Goal: Task Accomplishment & Management: Manage account settings

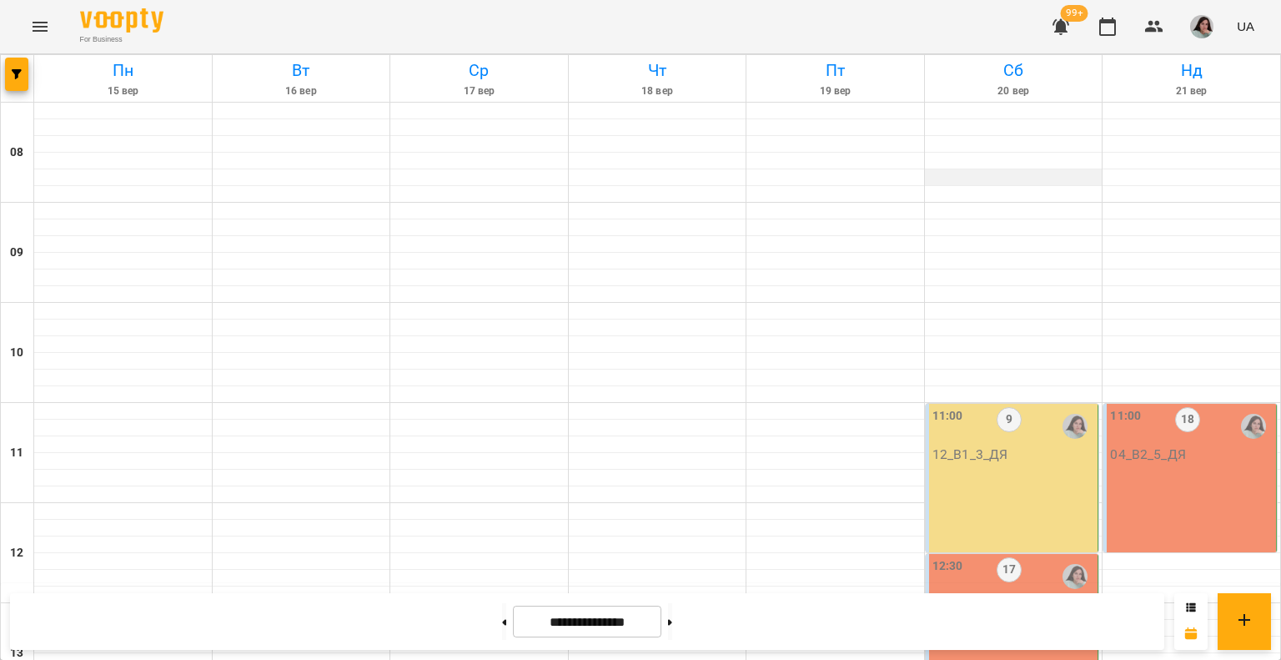
scroll to position [917, 0]
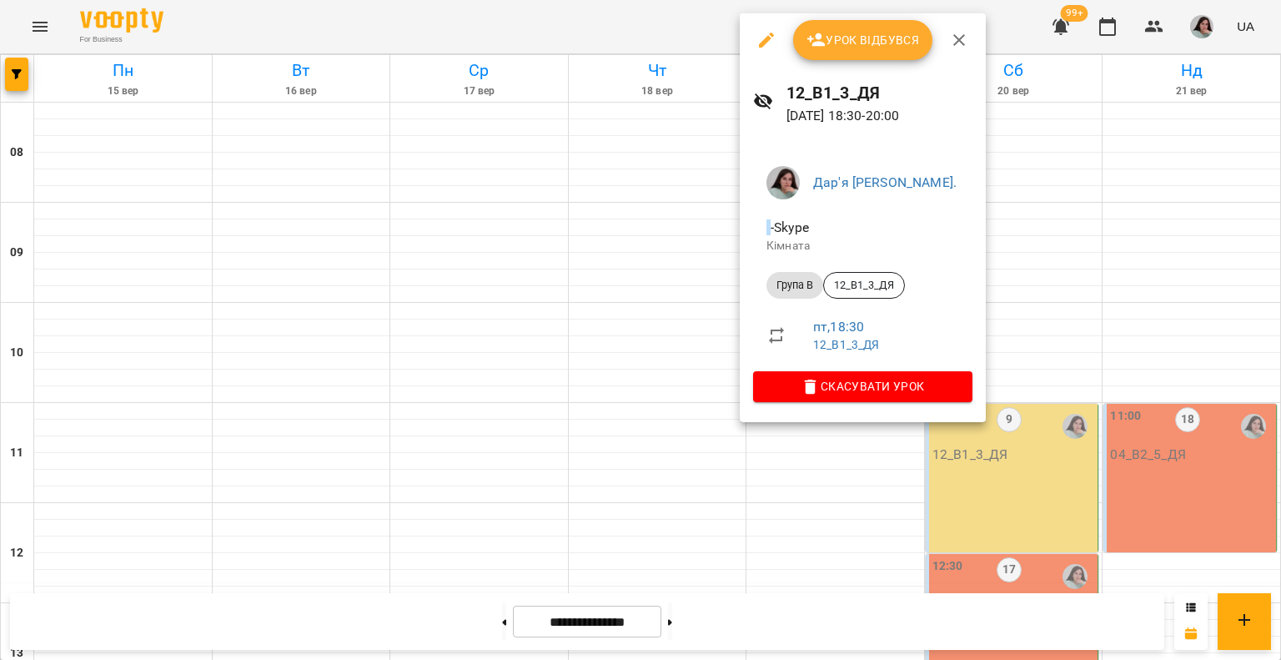
click at [845, 23] on button "Урок відбувся" at bounding box center [863, 40] width 140 height 40
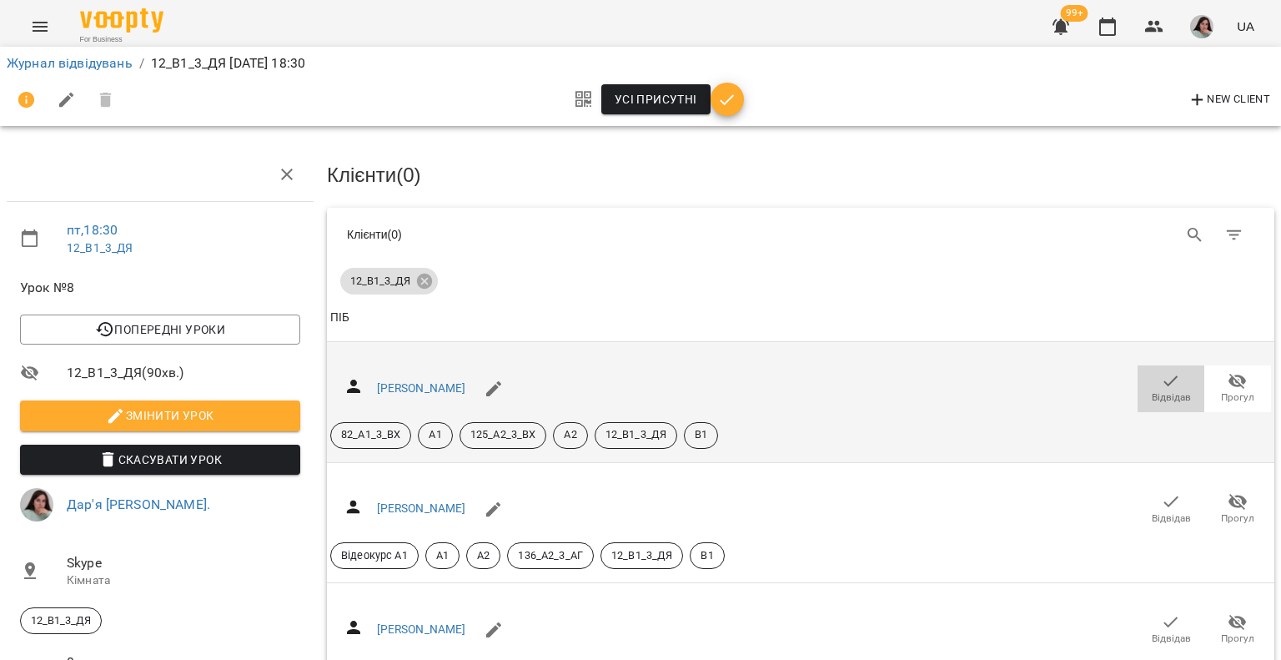
click at [1164, 375] on icon "button" at bounding box center [1171, 380] width 14 height 11
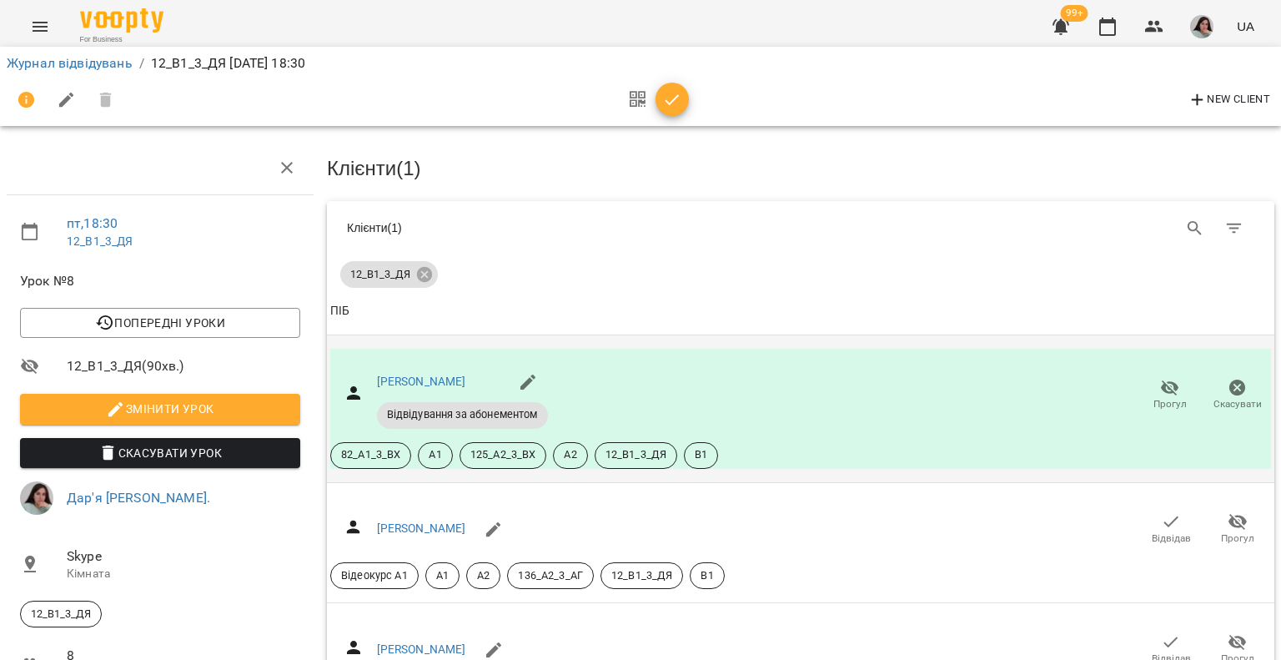
scroll to position [250, 0]
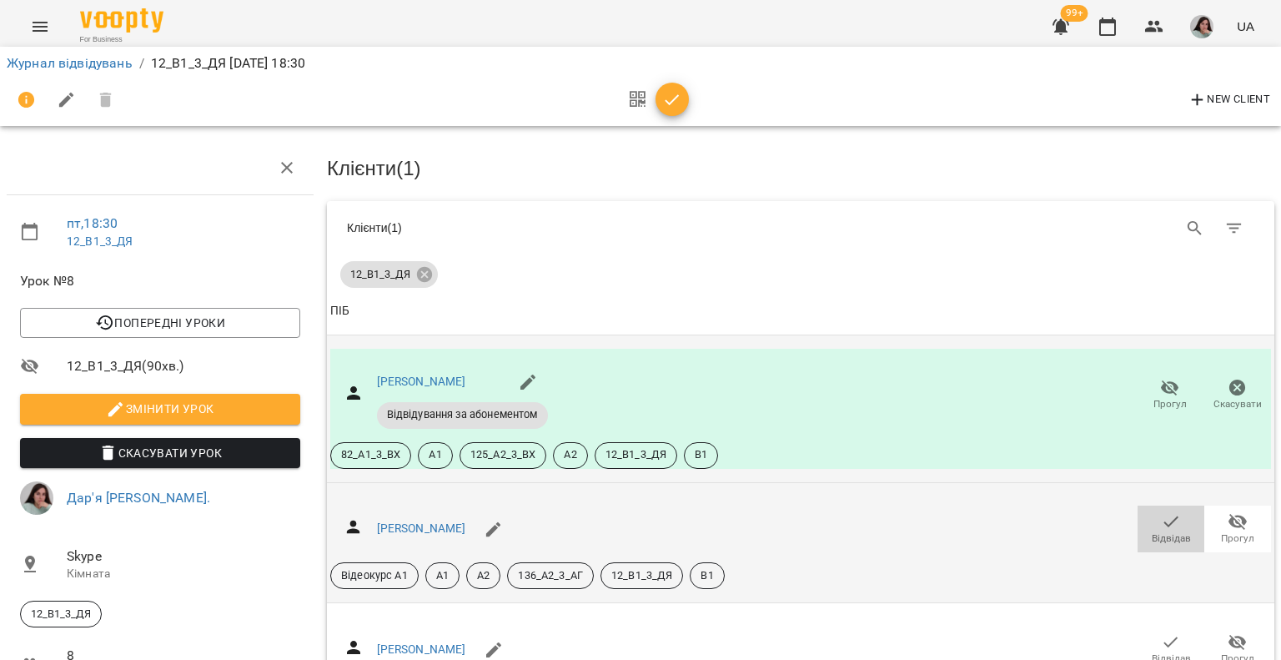
click at [1161, 511] on icon "button" at bounding box center [1171, 521] width 20 height 20
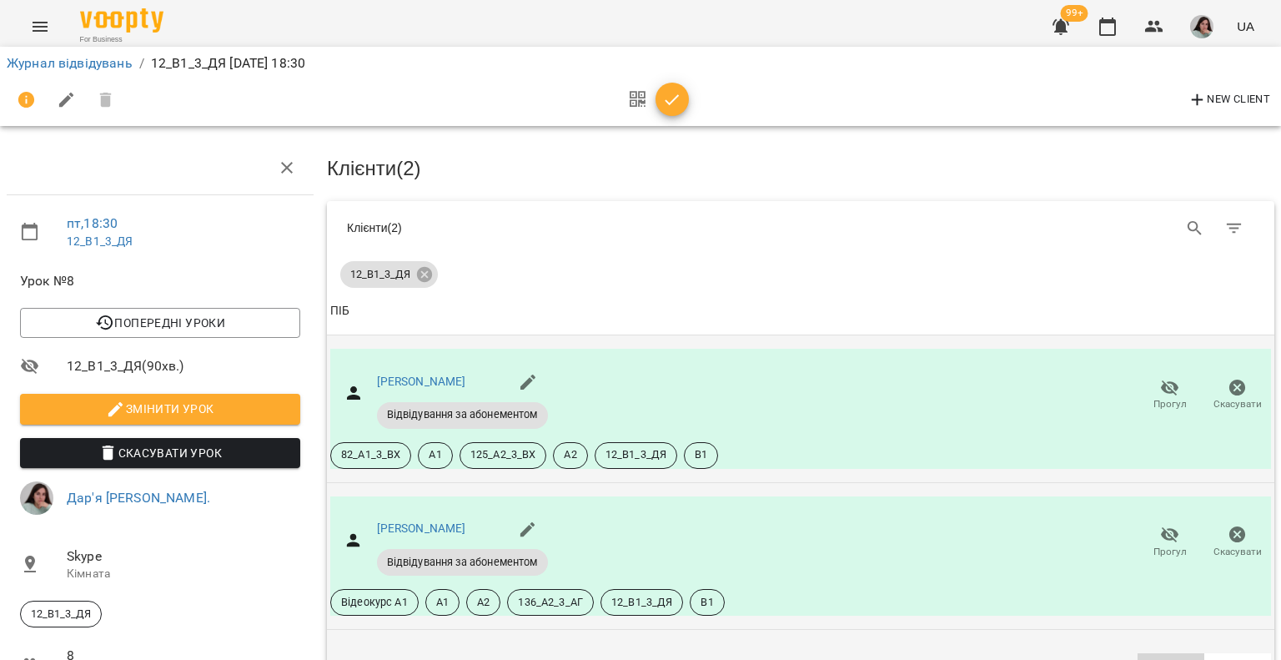
click at [1164, 659] on icon "button" at bounding box center [1171, 668] width 14 height 11
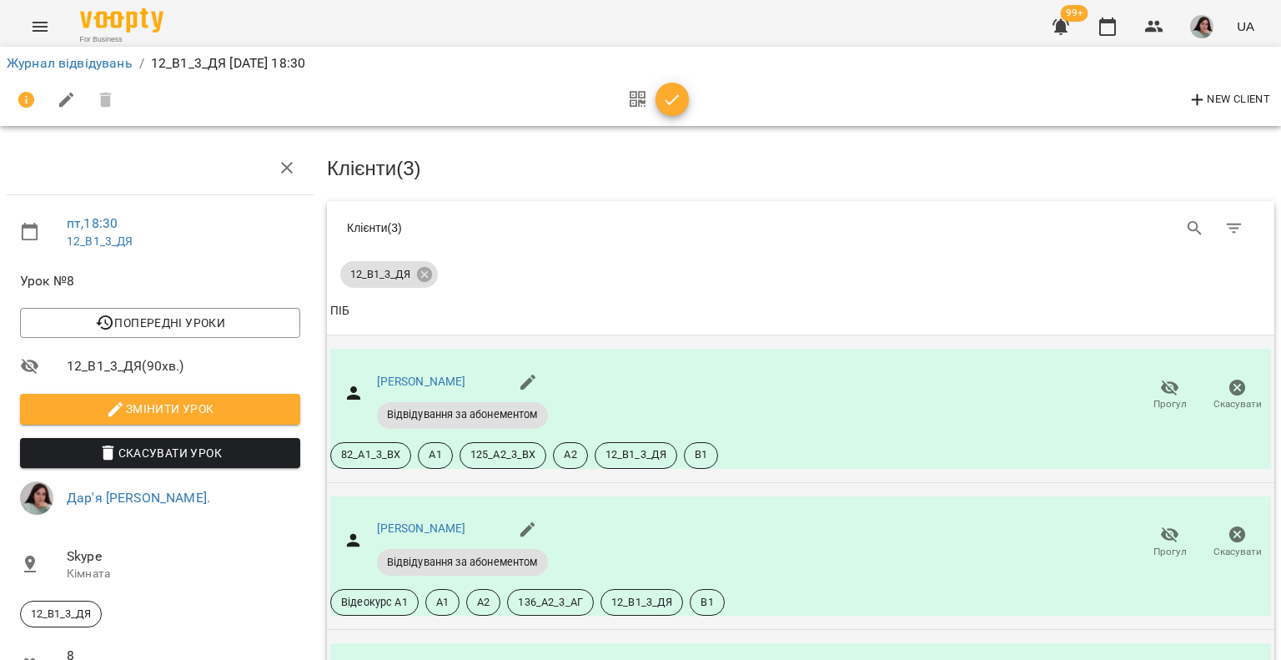
scroll to position [500, 0]
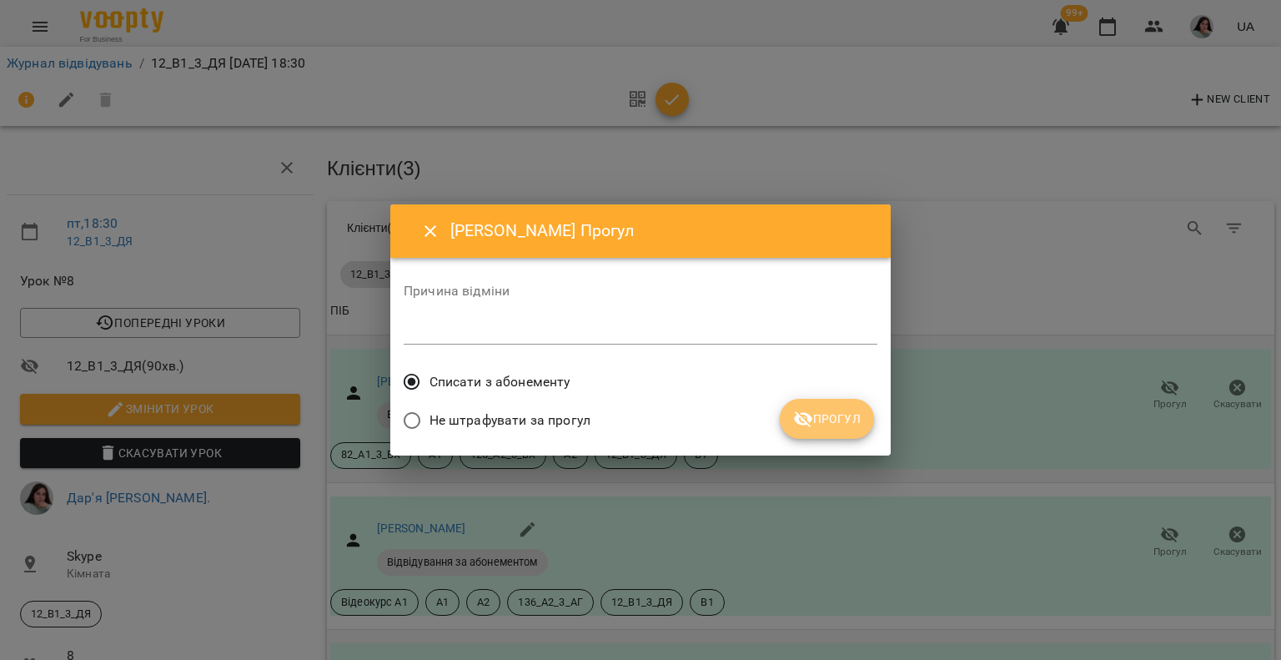
click at [844, 415] on span "Прогул" at bounding box center [827, 419] width 68 height 20
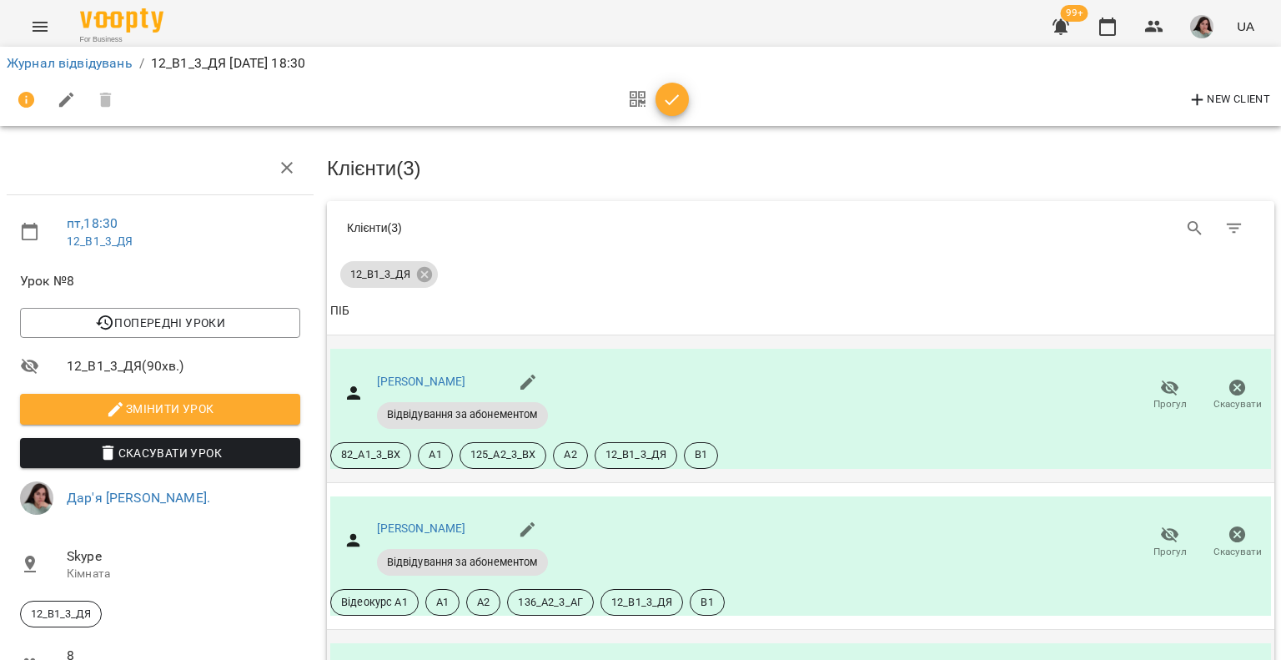
click at [666, 100] on icon "button" at bounding box center [673, 99] width 14 height 11
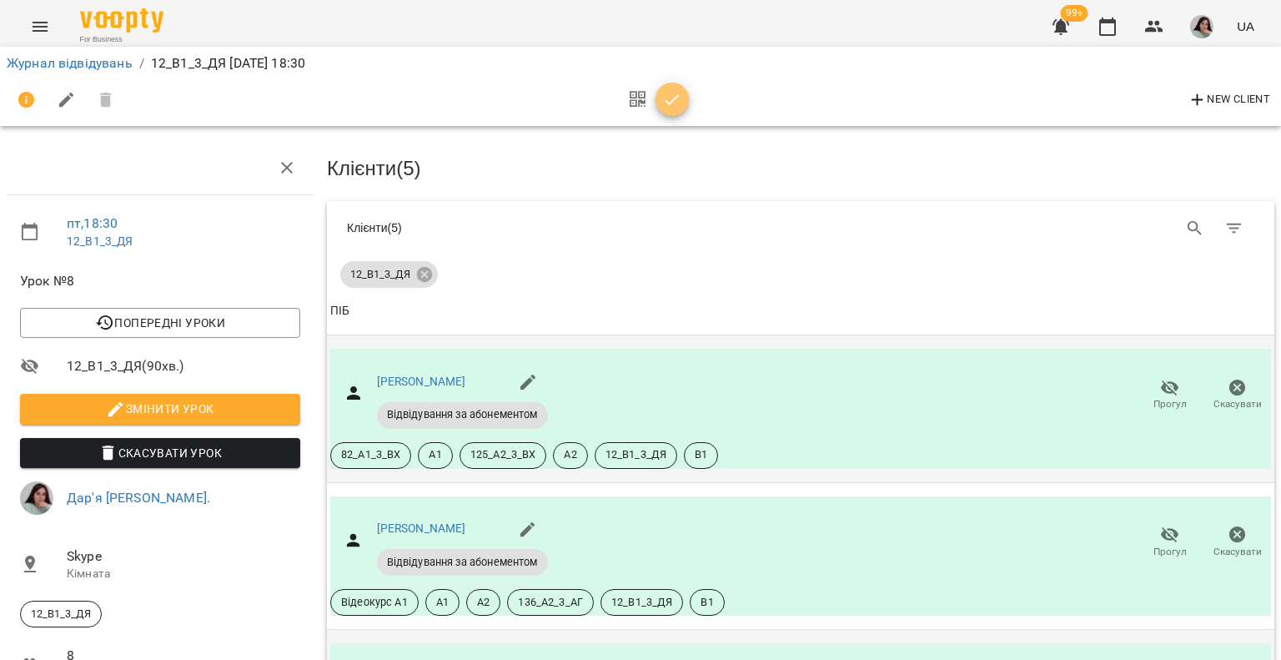
scroll to position [224, 0]
